Goal: Task Accomplishment & Management: Use online tool/utility

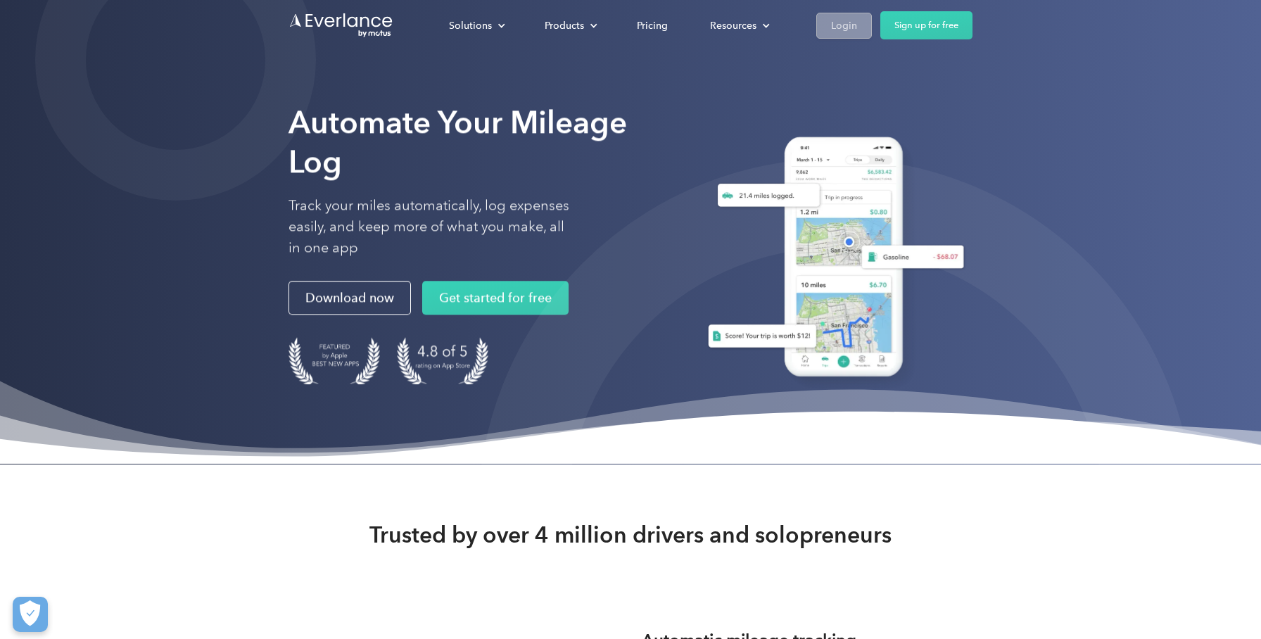
click at [870, 34] on link "Login" at bounding box center [844, 26] width 56 height 26
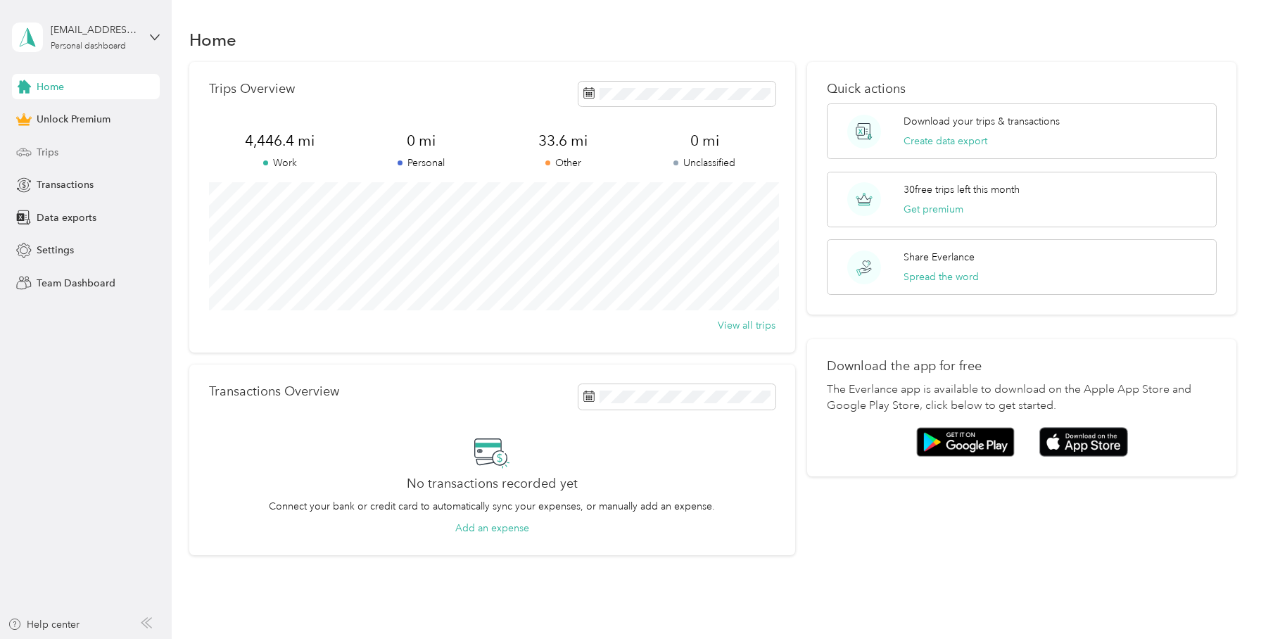
click at [87, 151] on div "Trips" at bounding box center [86, 151] width 148 height 25
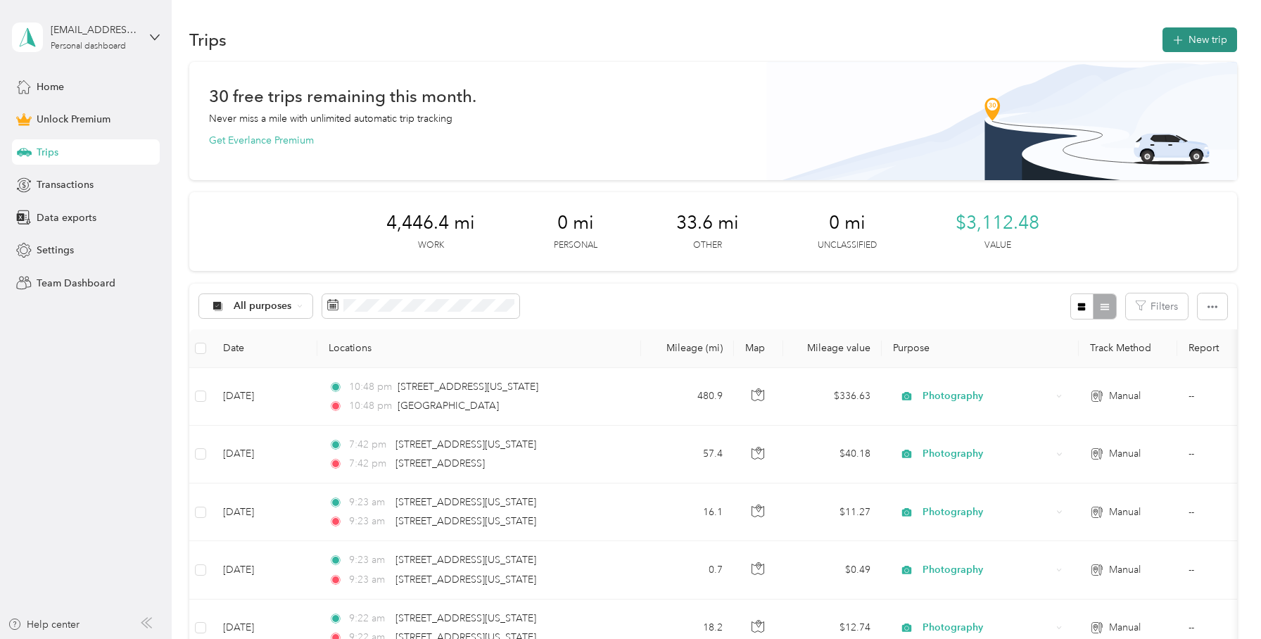
click at [1220, 35] on button "New trip" at bounding box center [1199, 39] width 75 height 25
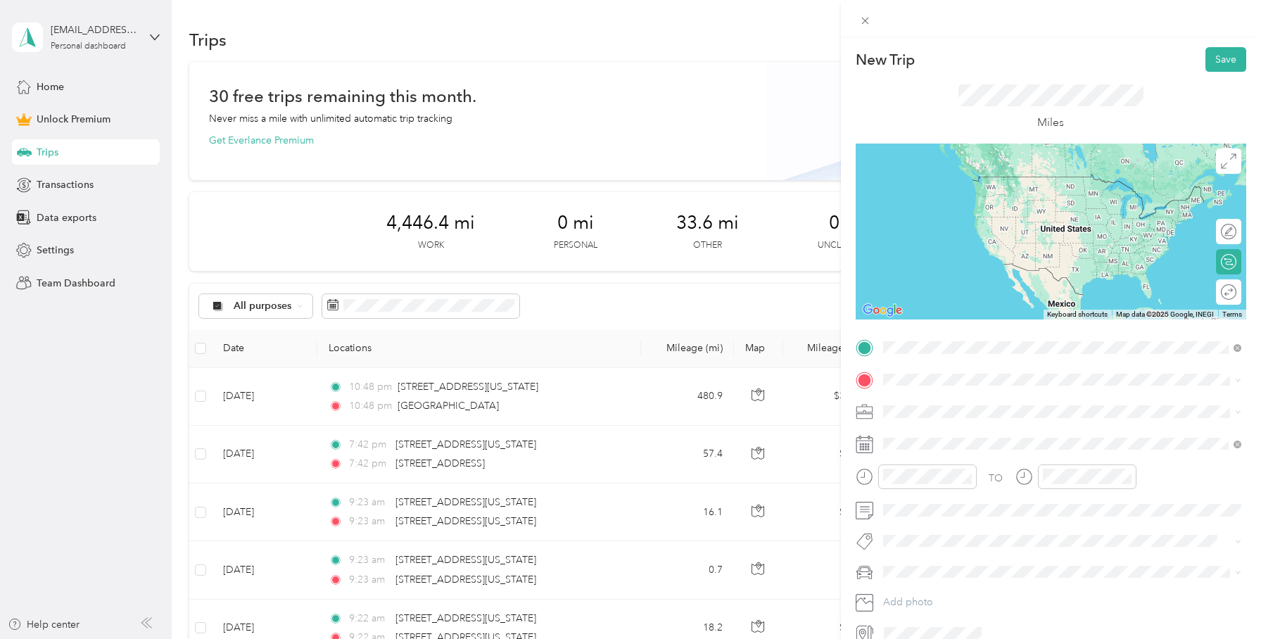
click at [938, 396] on span "9721 Appleton Avenue Kansas City, Missouri 64134, United States" at bounding box center [1005, 398] width 192 height 13
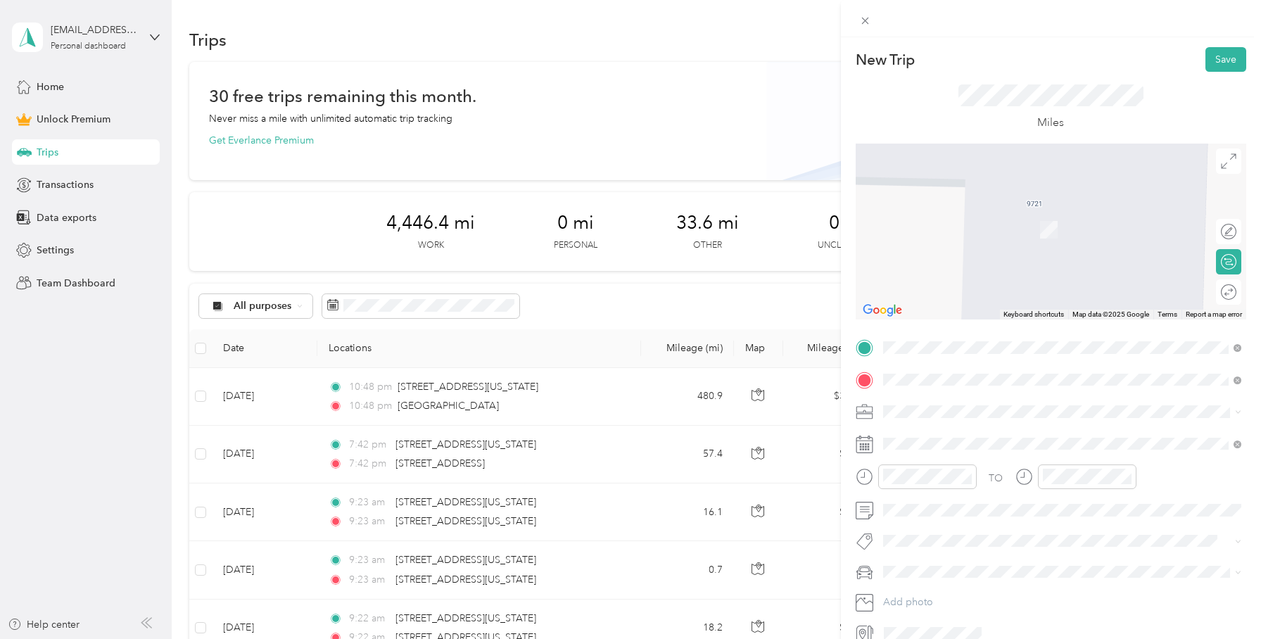
click at [956, 433] on span "24050 Stillwell Road Lawrence, Kansas 66044, United States" at bounding box center [1018, 430] width 219 height 13
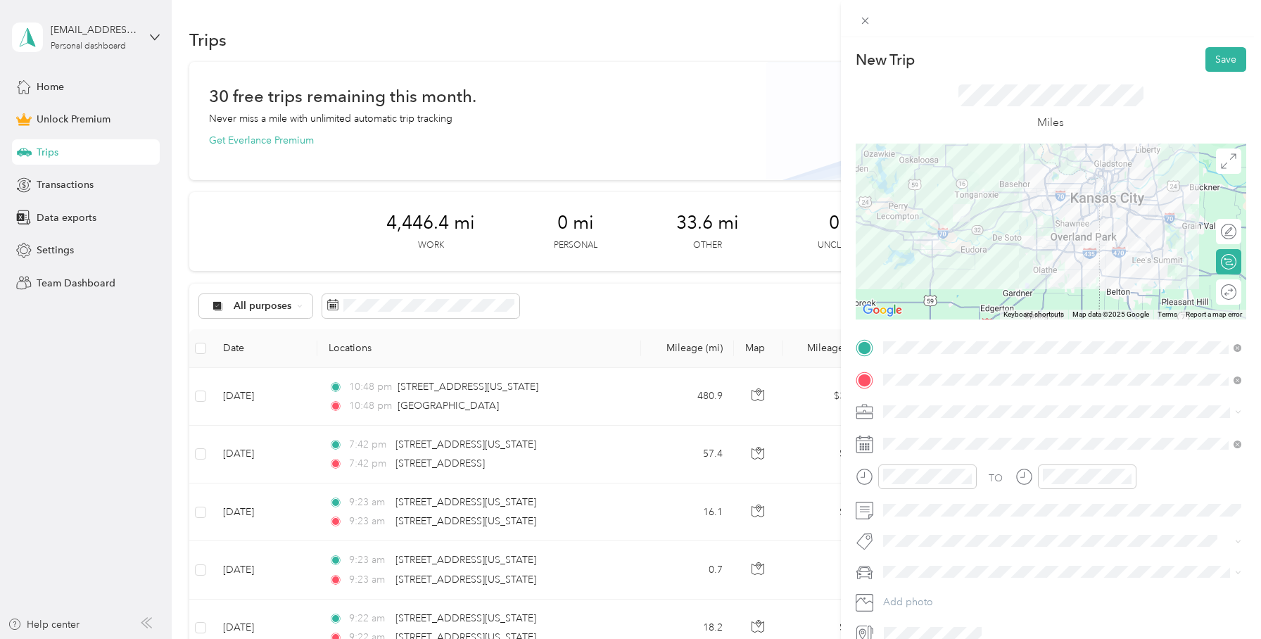
click at [1233, 292] on icon at bounding box center [1228, 291] width 15 height 15
click at [1214, 294] on div at bounding box center [1214, 292] width 13 height 13
click at [908, 490] on li "Photography" at bounding box center [1062, 484] width 368 height 25
click at [899, 519] on span at bounding box center [1062, 510] width 368 height 23
click at [1223, 58] on button "Save" at bounding box center [1225, 59] width 41 height 25
